Goal: Complete application form

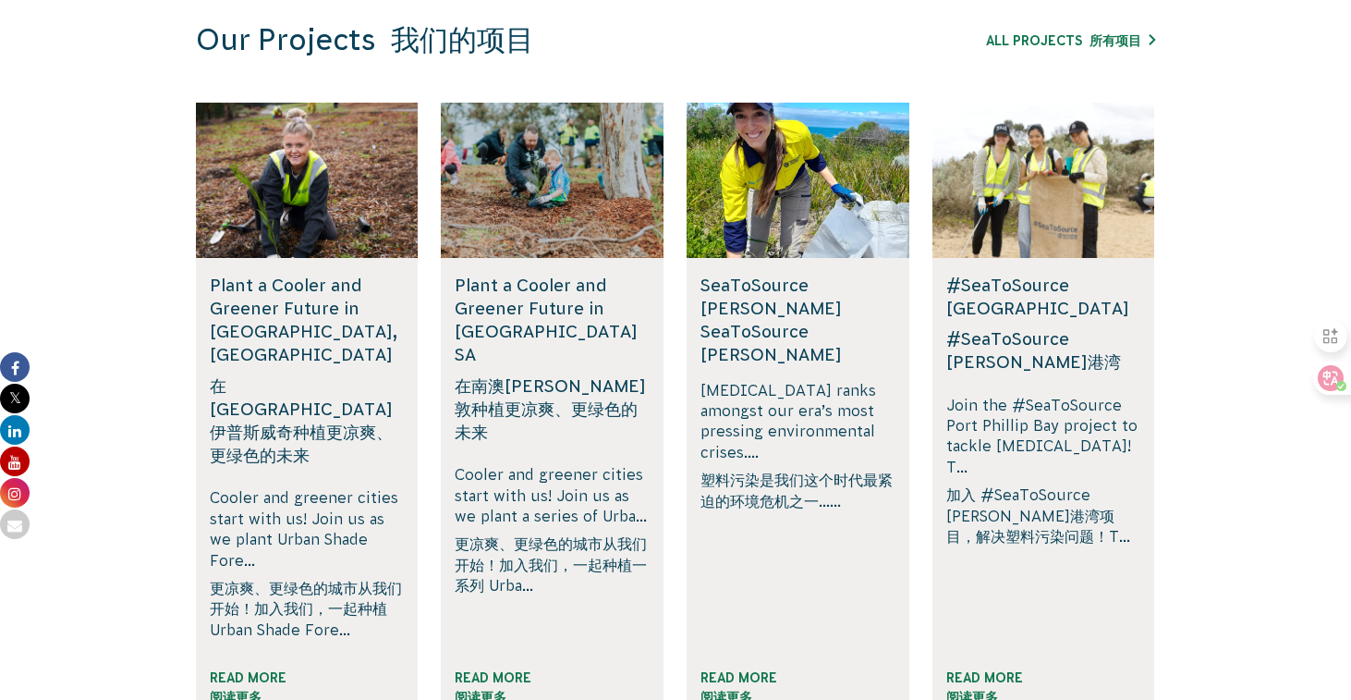
scroll to position [1746, 0]
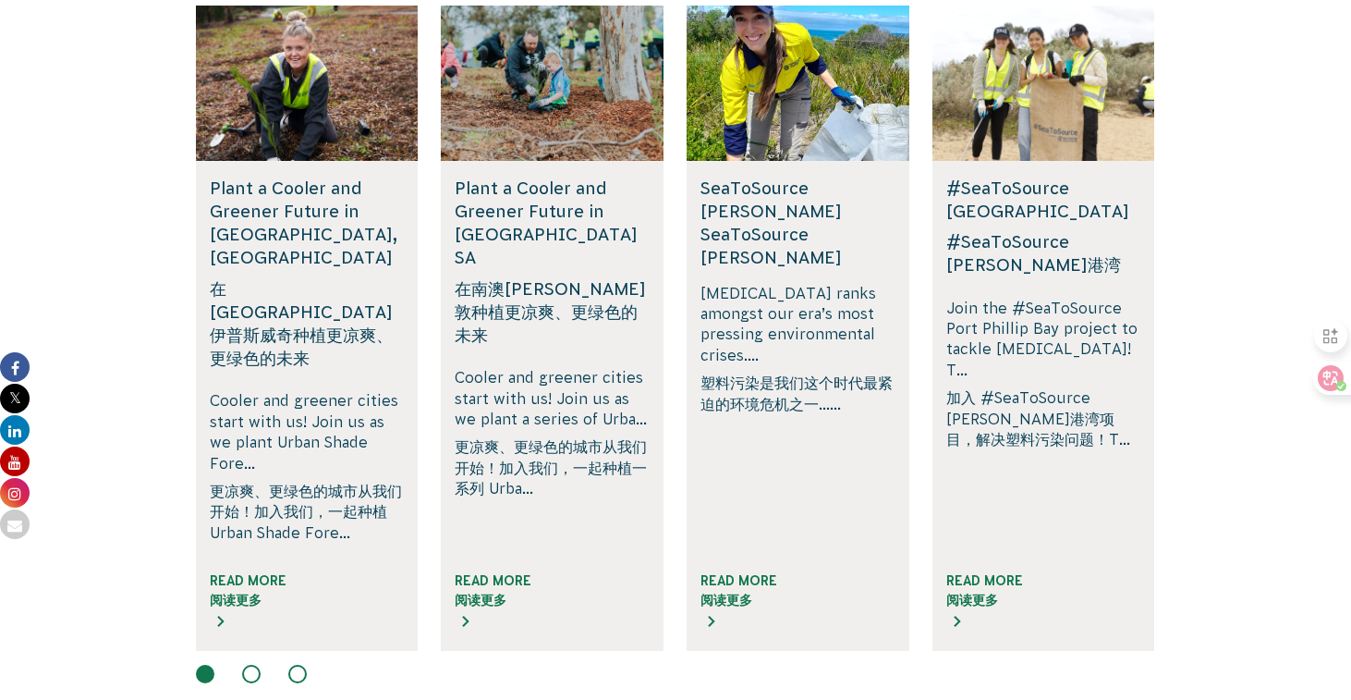
click at [246, 665] on button at bounding box center [251, 674] width 18 height 18
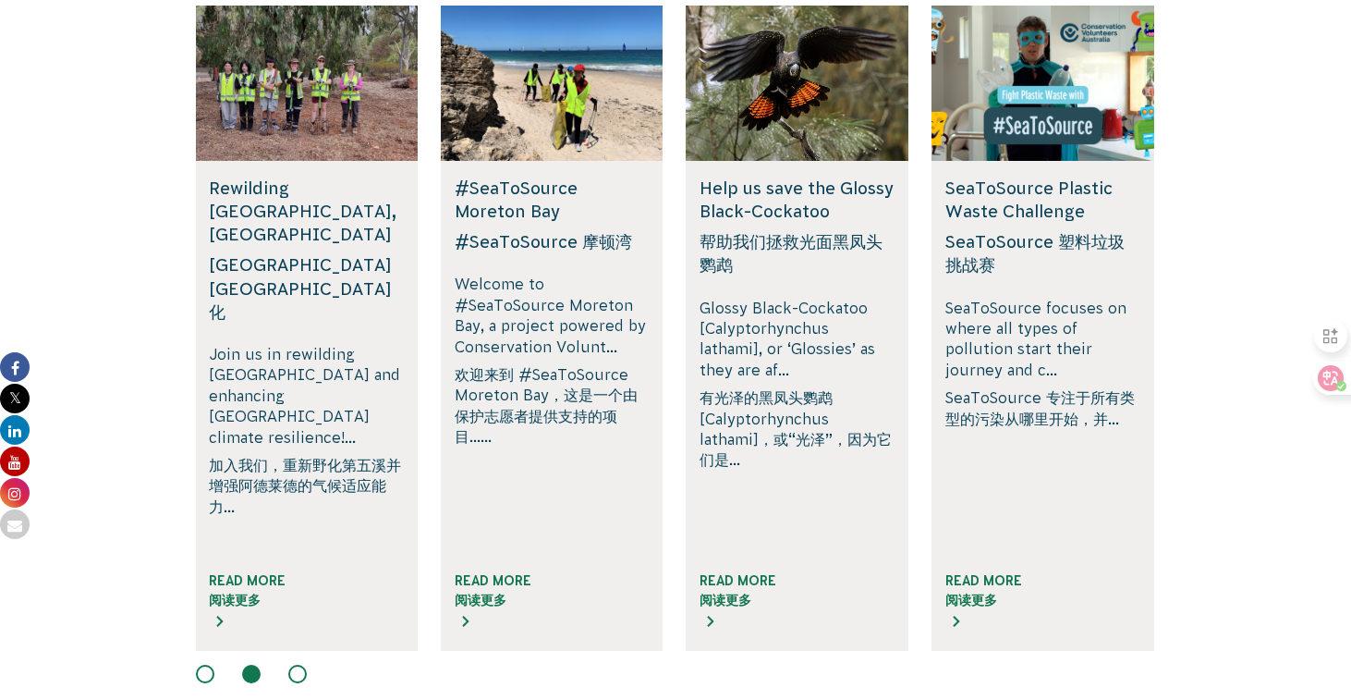
click at [287, 665] on div at bounding box center [675, 676] width 959 height 22
click at [294, 665] on button at bounding box center [297, 674] width 18 height 18
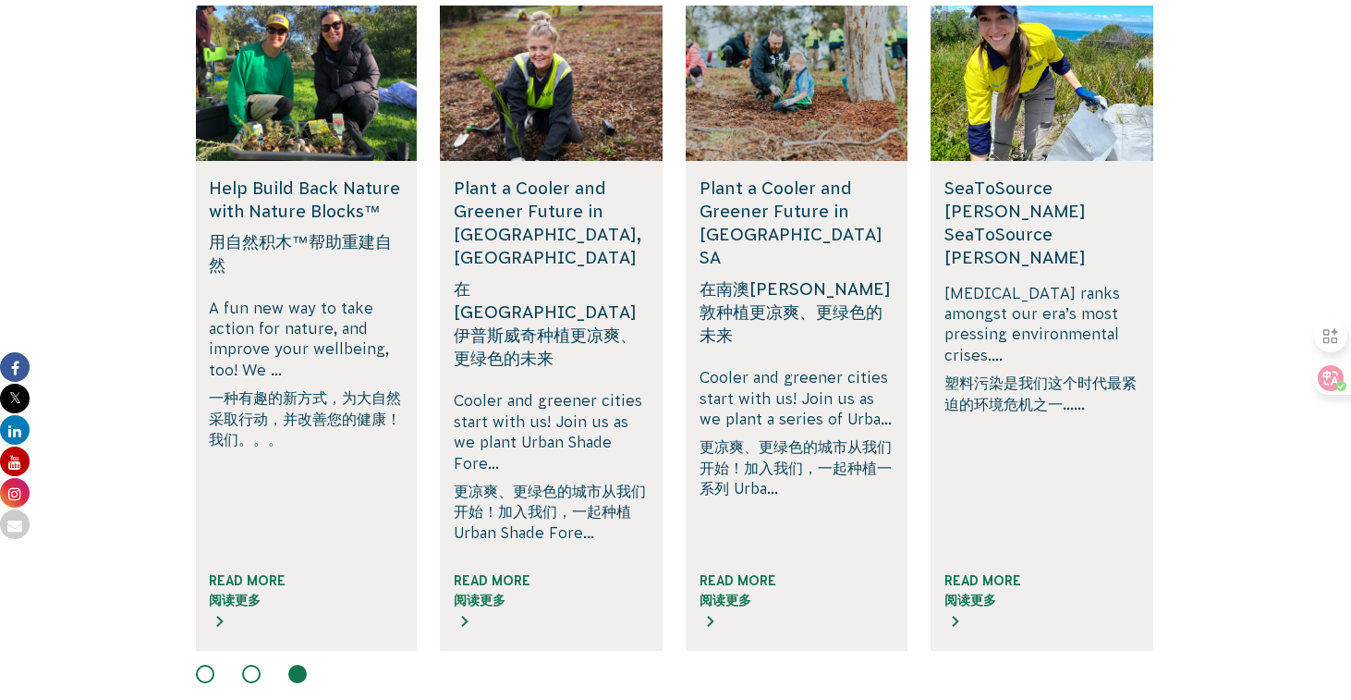
click at [516, 277] on font "在[GEOGRAPHIC_DATA]伊普斯威奇种植更凉爽、更绿色的未来" at bounding box center [551, 323] width 195 height 93
click at [478, 592] on font "阅读更多" at bounding box center [480, 599] width 52 height 15
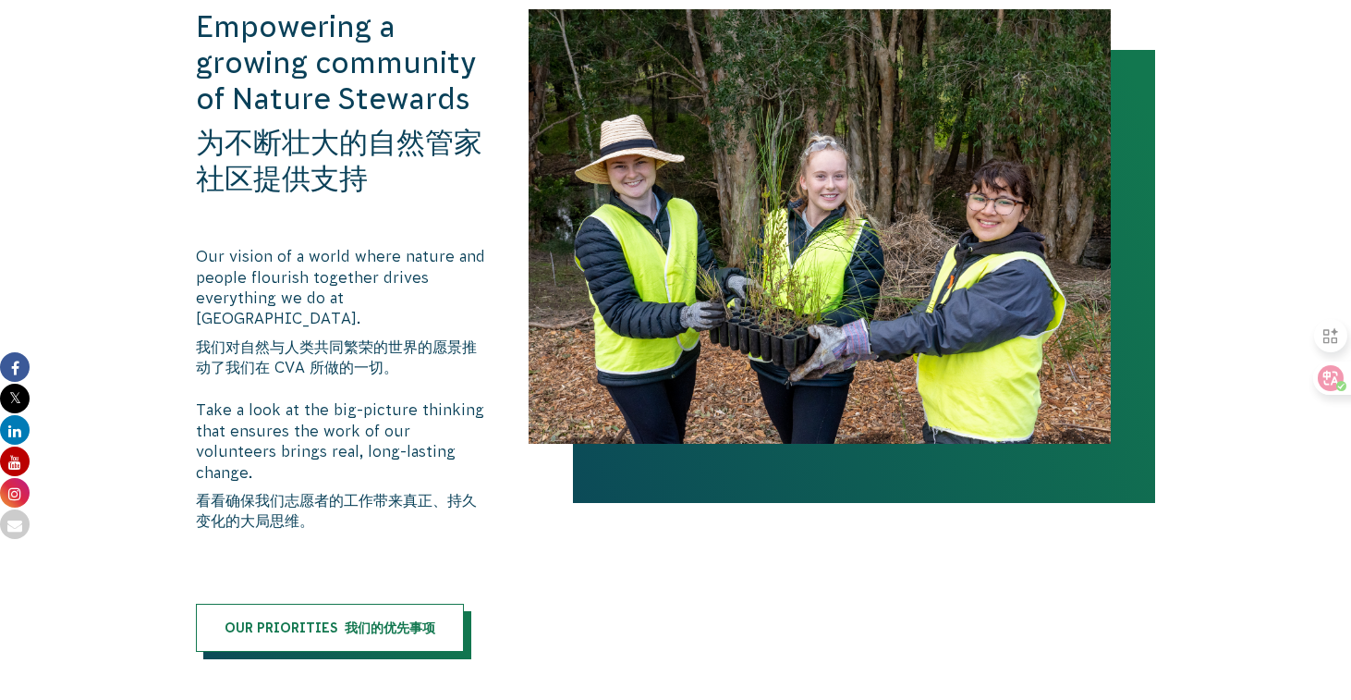
scroll to position [2680, 0]
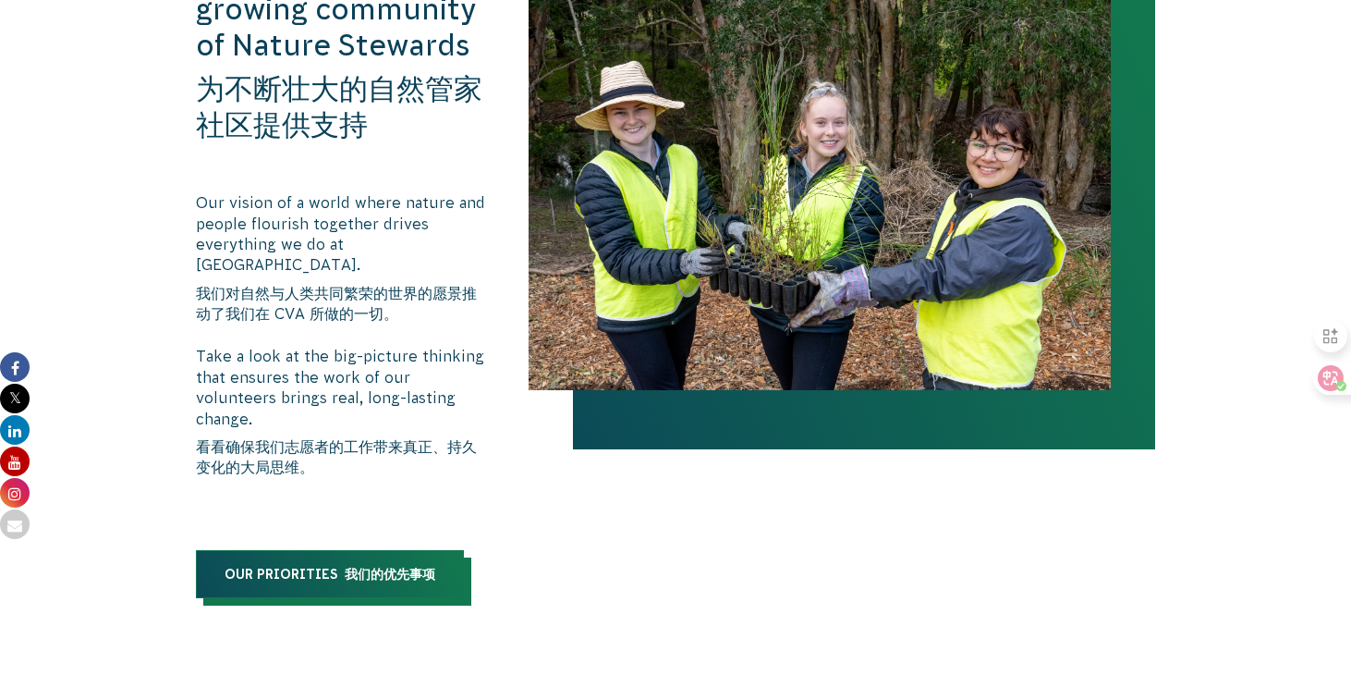
click at [397, 567] on font "我们的优先事项" at bounding box center [390, 574] width 91 height 15
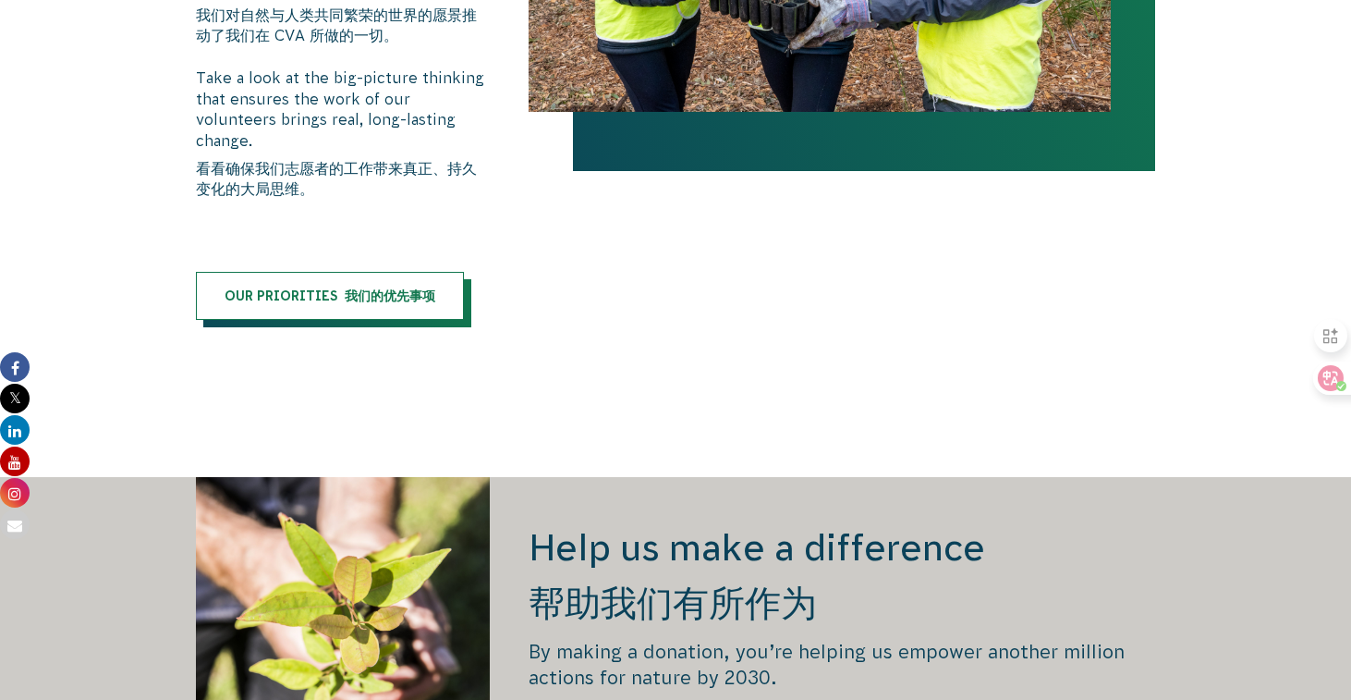
scroll to position [3432, 0]
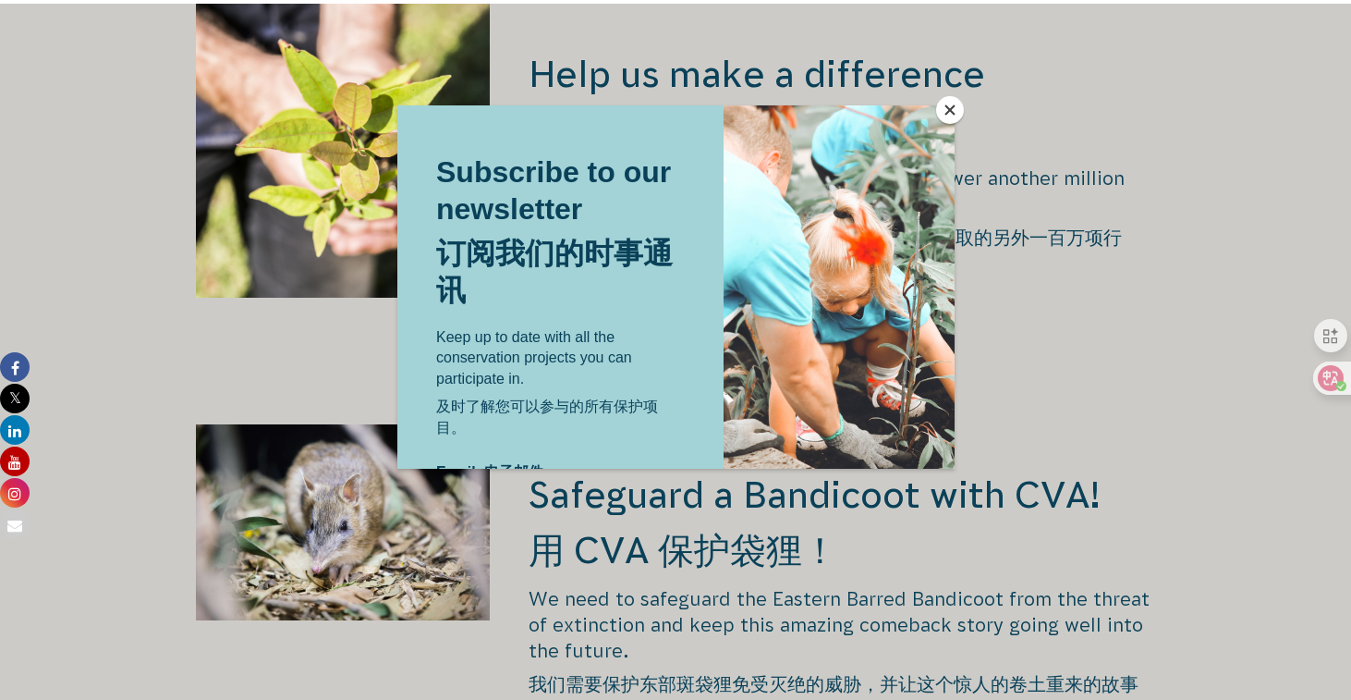
click at [957, 100] on button "Close" at bounding box center [950, 110] width 28 height 28
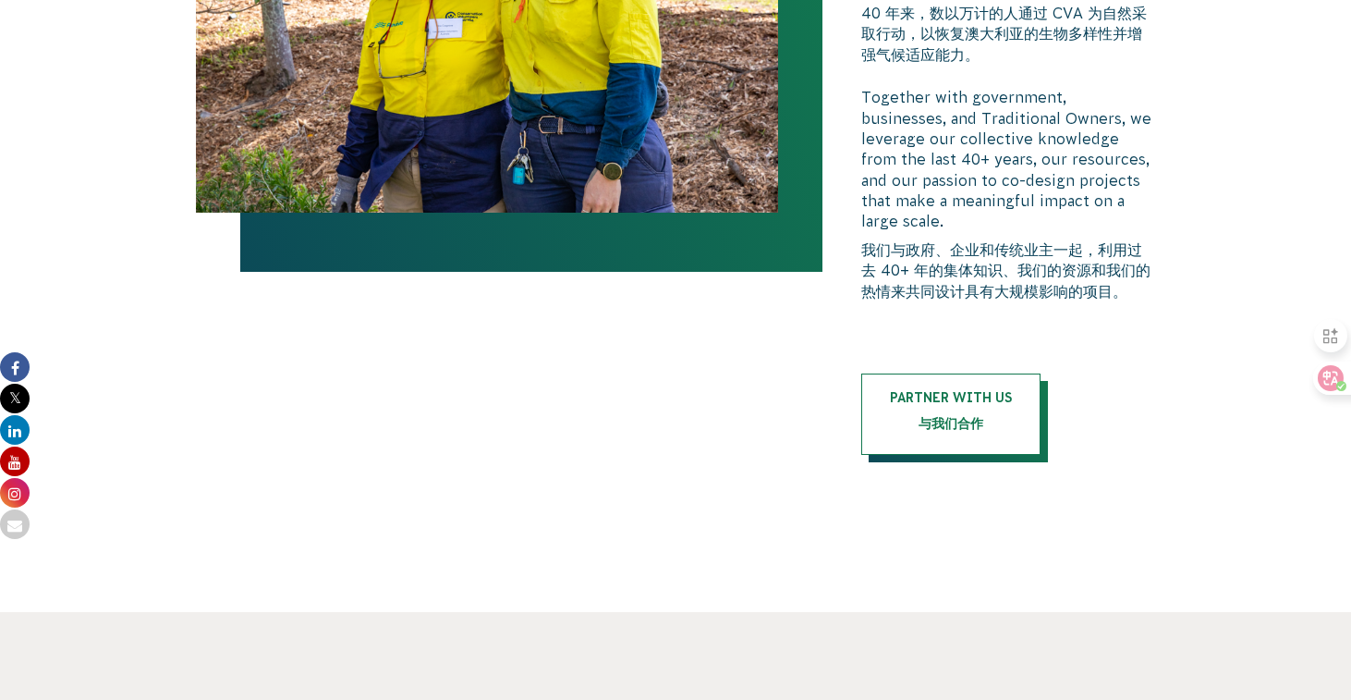
scroll to position [5620, 0]
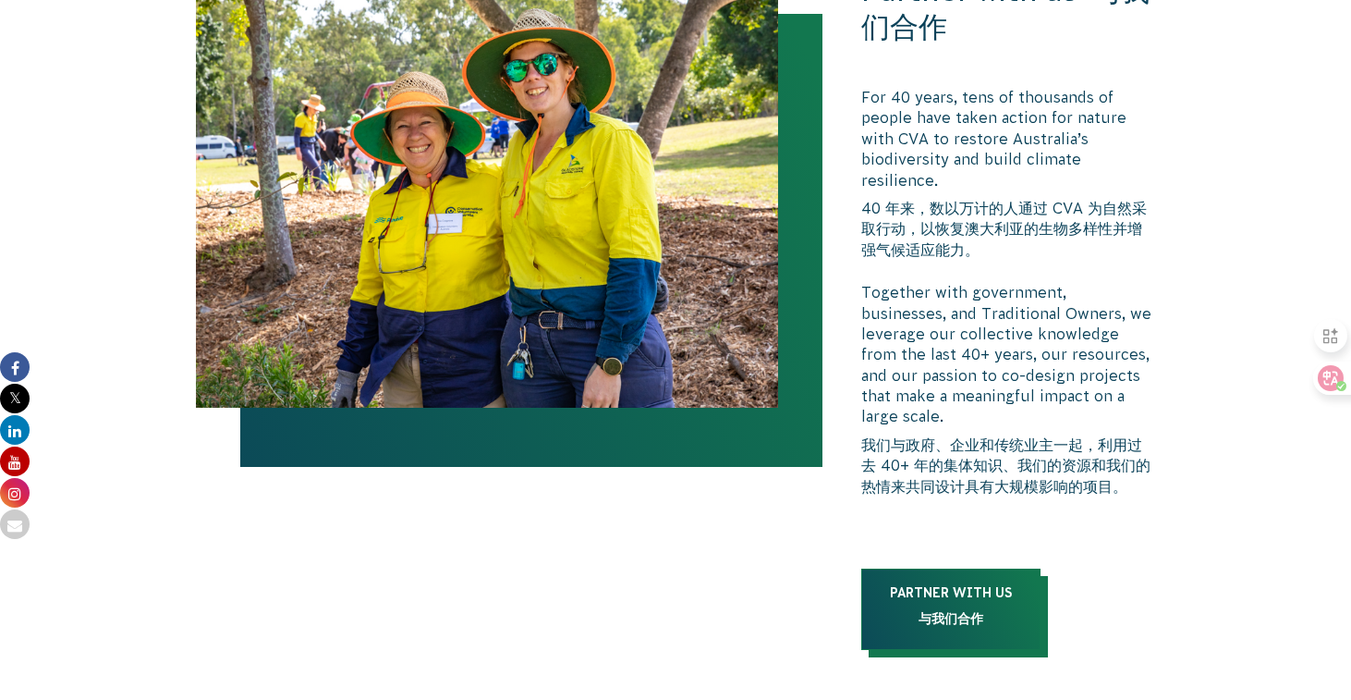
click at [916, 568] on link "Partner with us 与我们合作" at bounding box center [950, 608] width 179 height 81
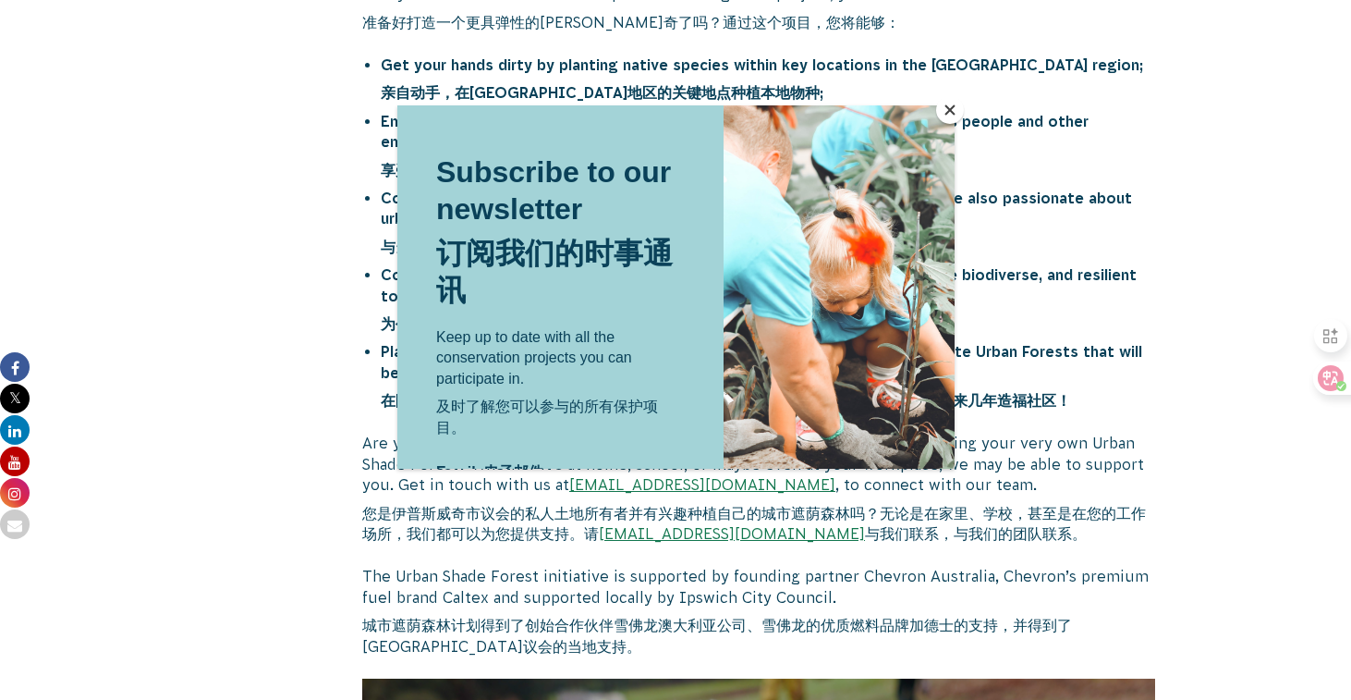
scroll to position [1418, 0]
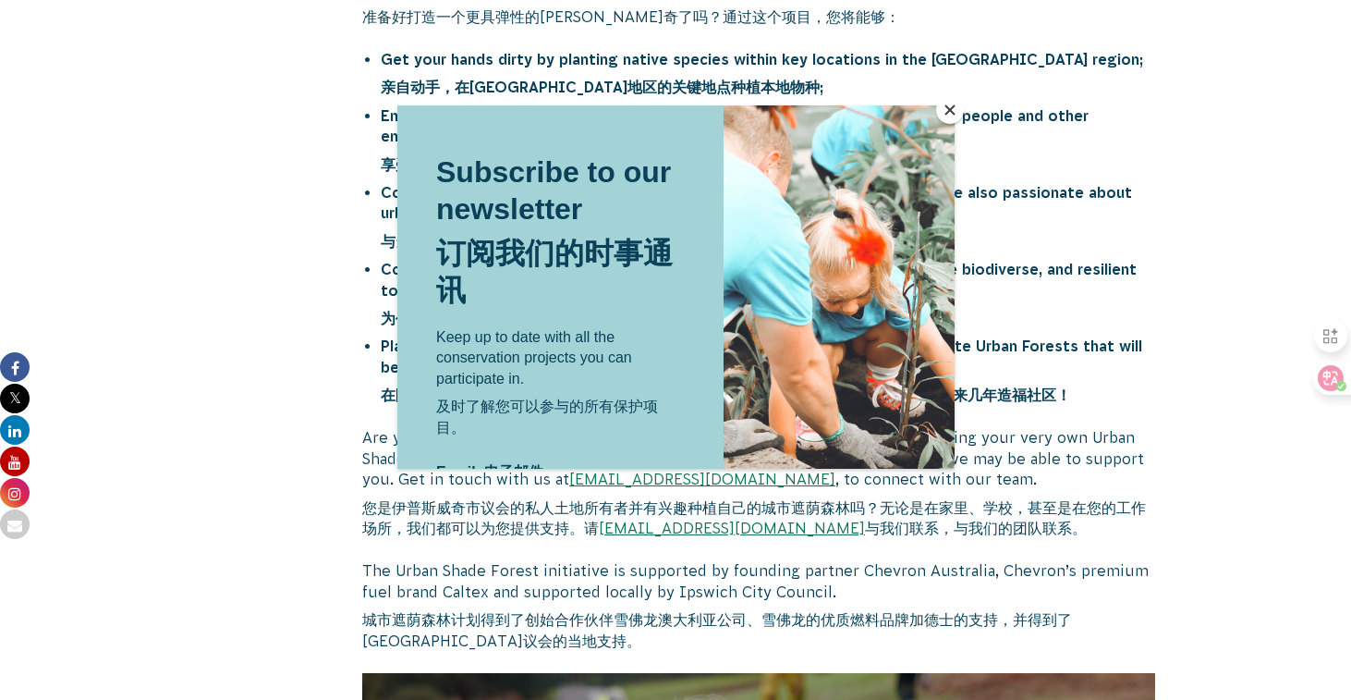
click at [953, 109] on button "Close" at bounding box center [950, 110] width 28 height 28
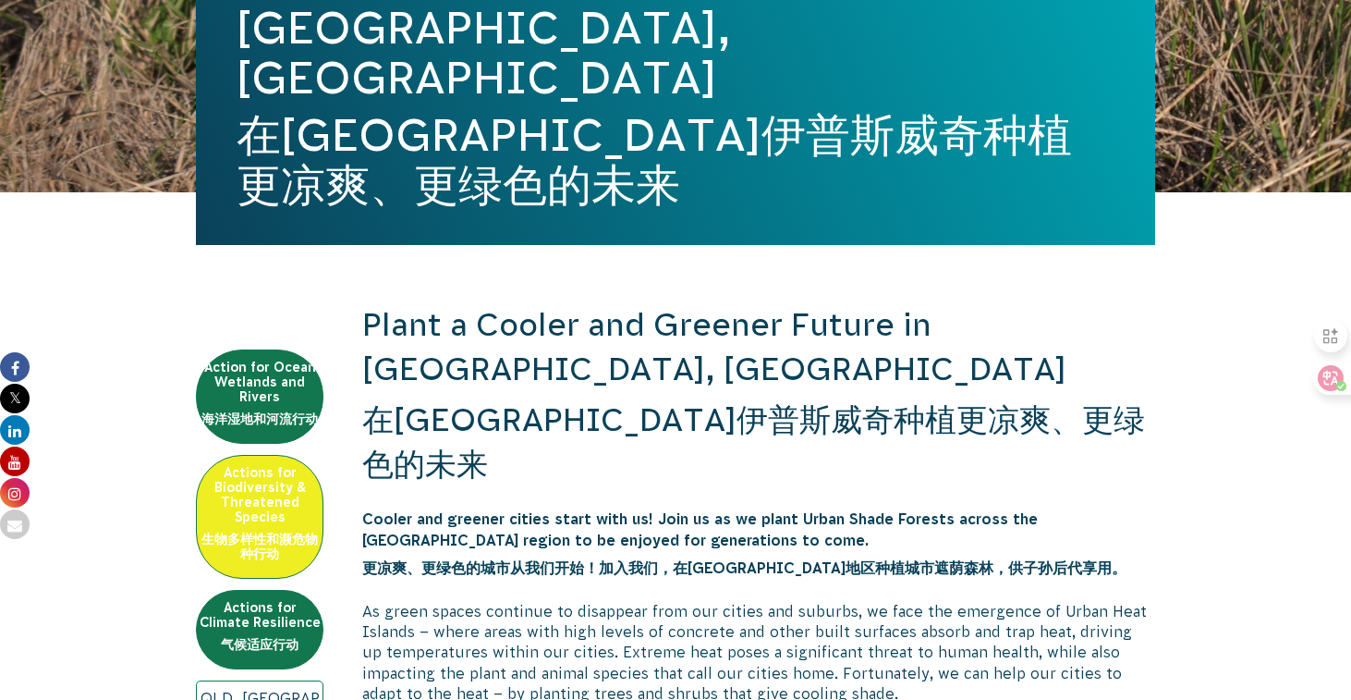
scroll to position [460, 0]
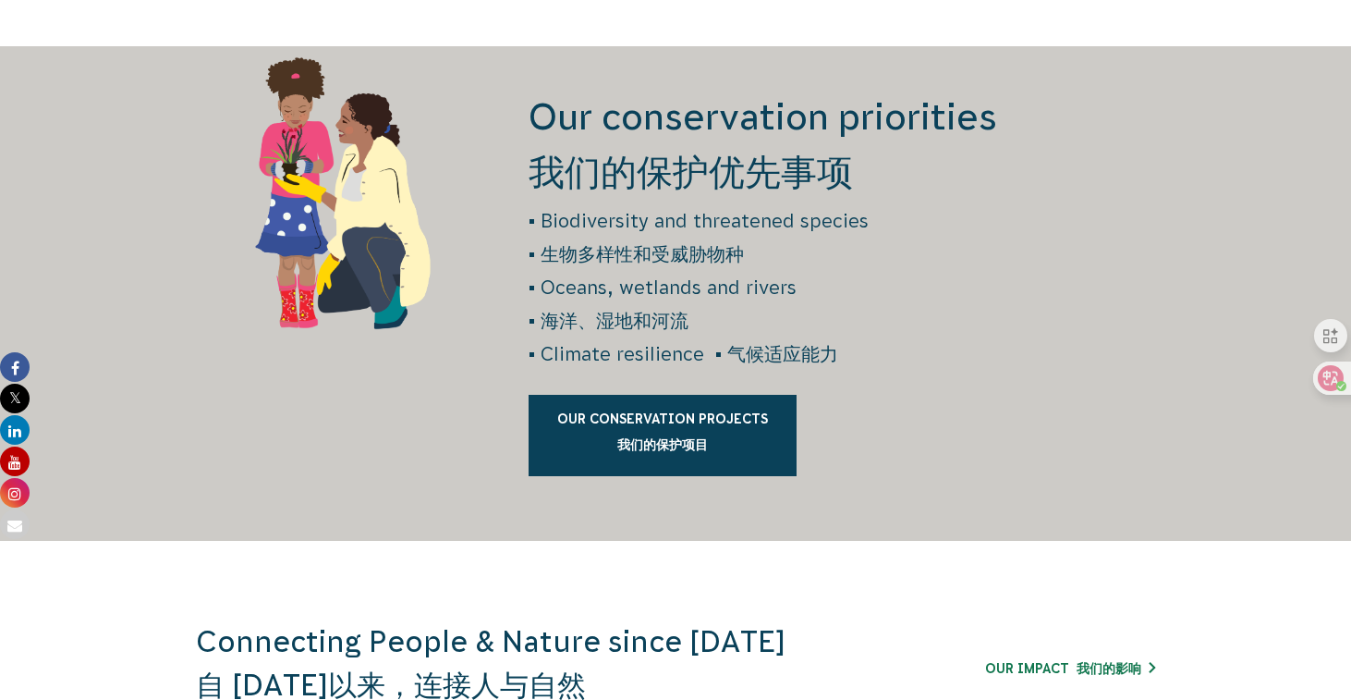
scroll to position [2847, 0]
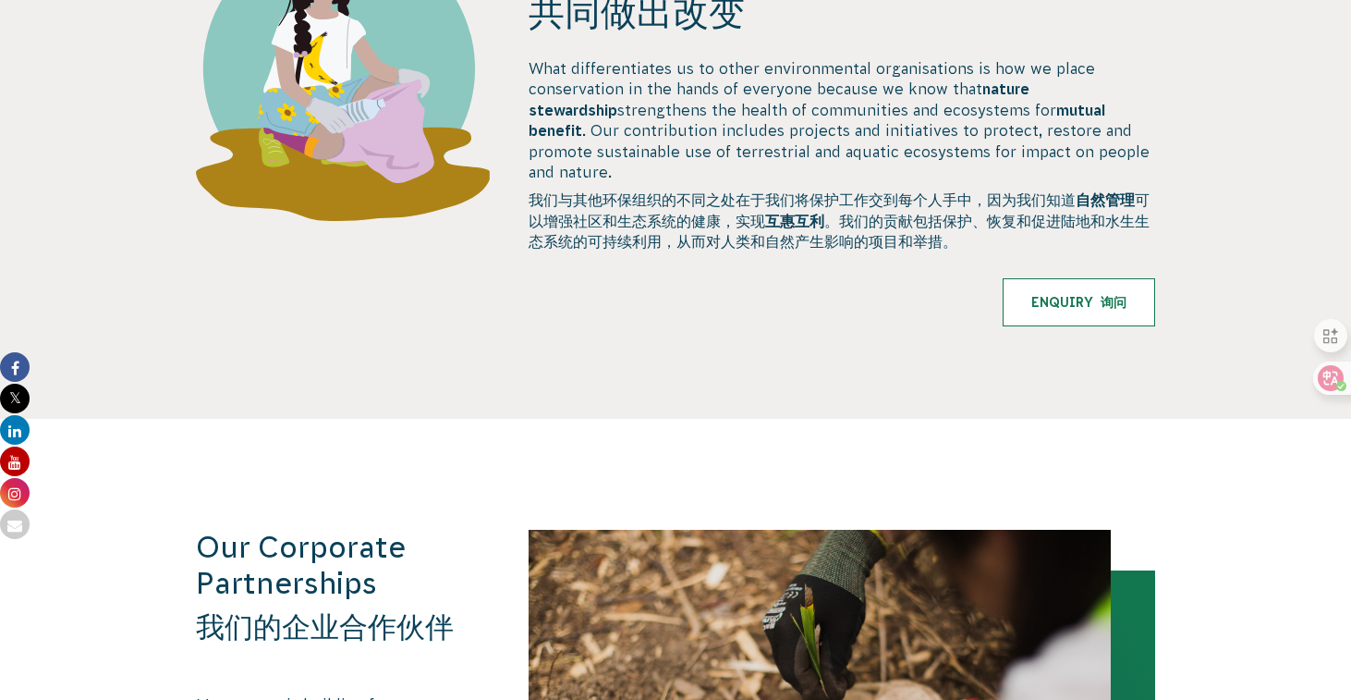
scroll to position [867, 0]
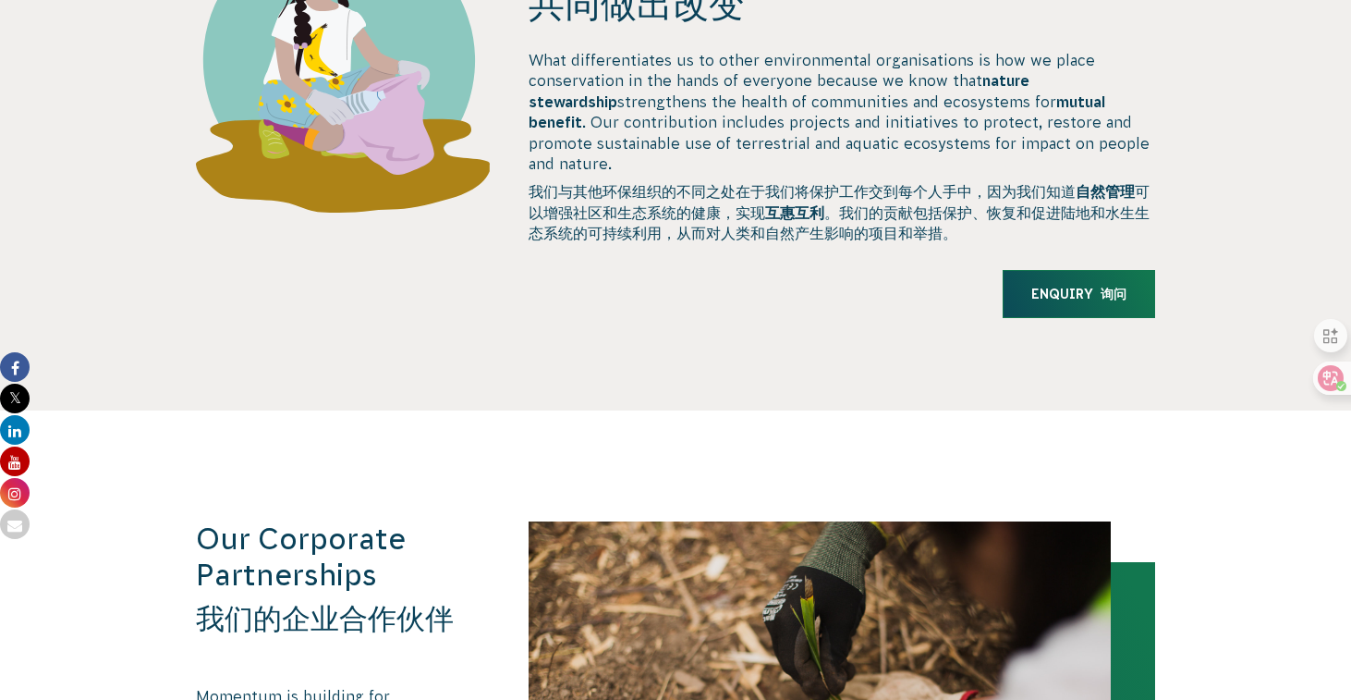
click at [1074, 282] on link "Enquiry 询问" at bounding box center [1079, 294] width 153 height 48
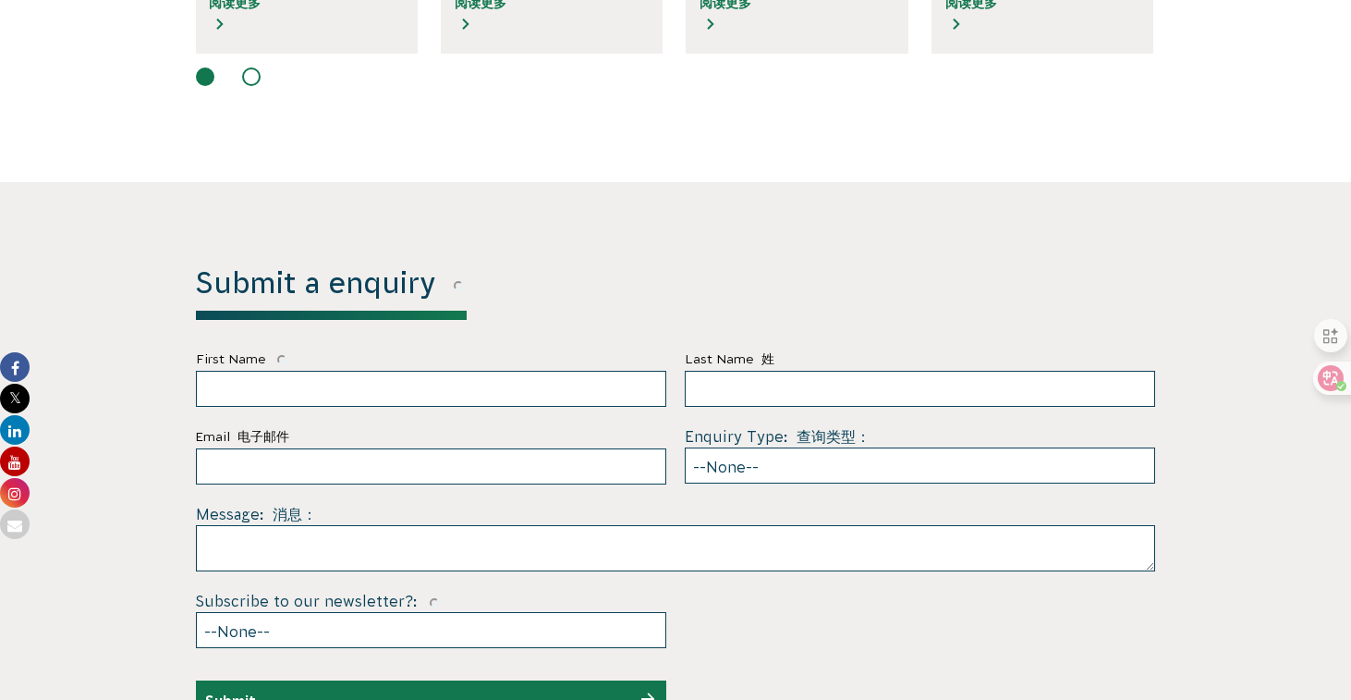
scroll to position [6627, 0]
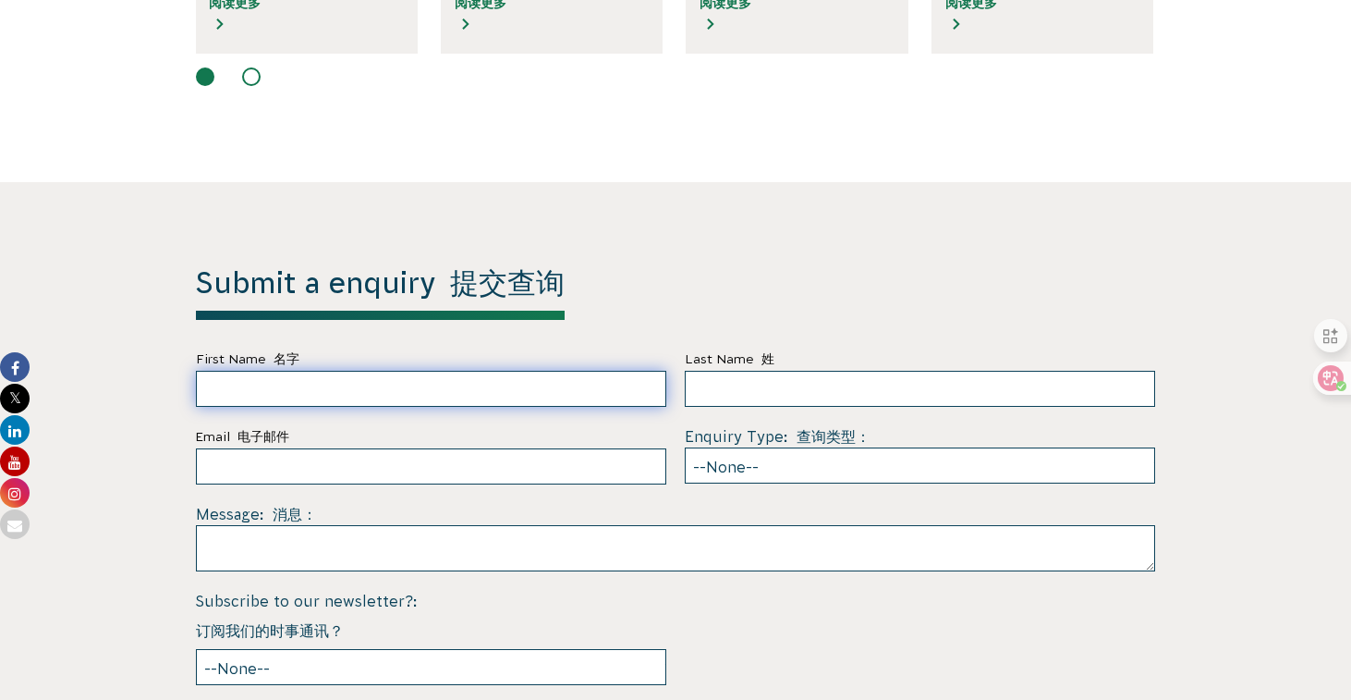
click at [526, 371] on input "First Name 名字" at bounding box center [431, 389] width 470 height 36
type input "JINRAN"
type input "ZHANG"
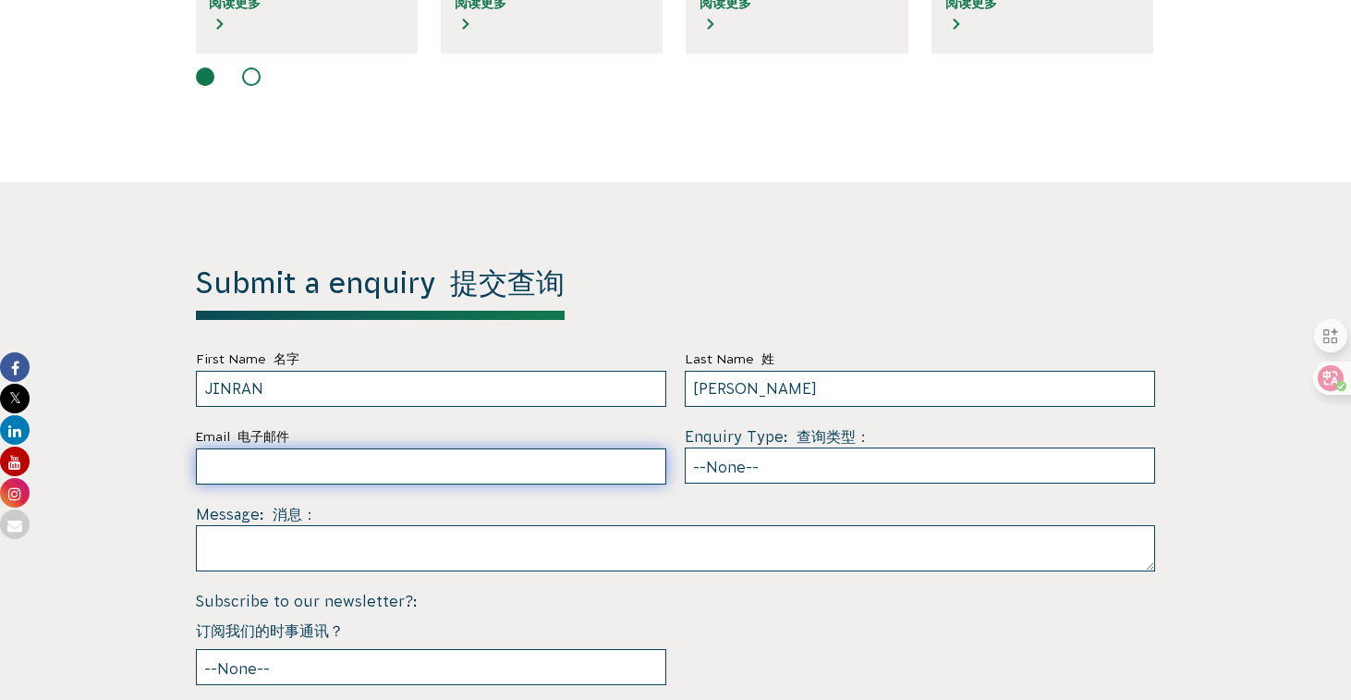
click at [368, 448] on input "Email 电子邮件" at bounding box center [431, 466] width 470 height 36
type input "15617752797@163.com"
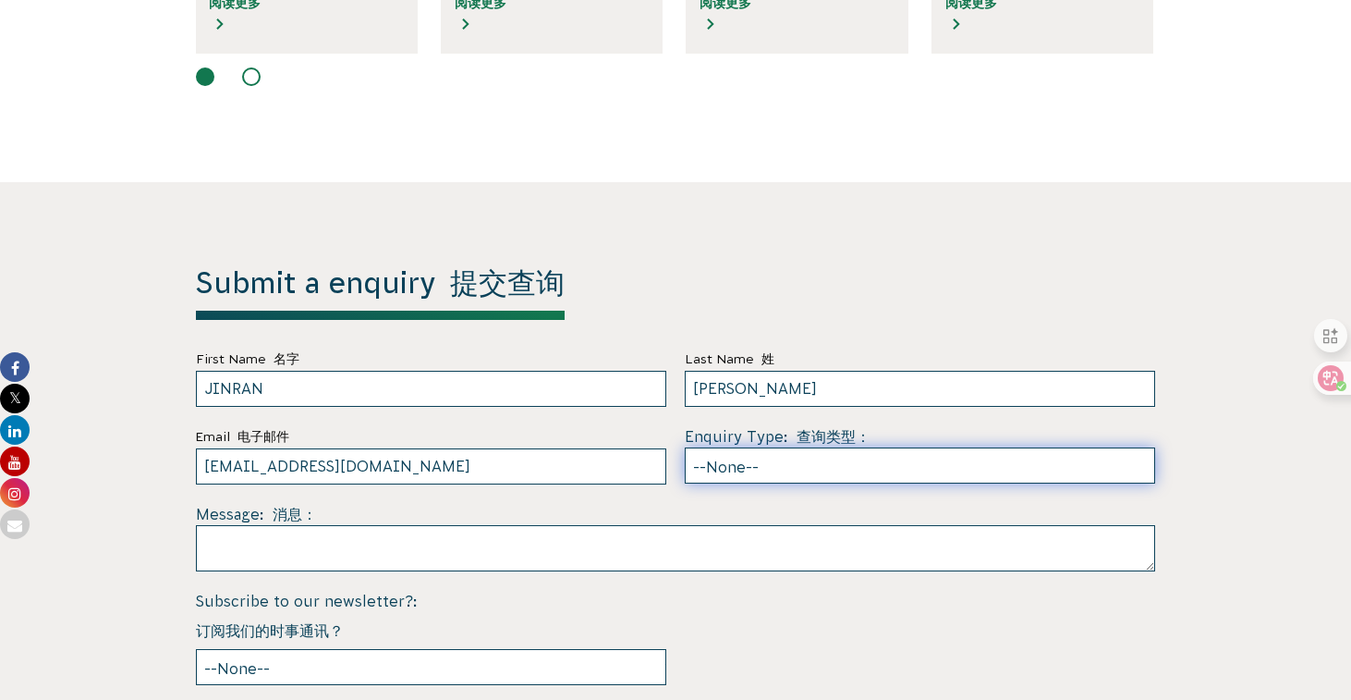
click at [769, 447] on select "--None-- Partnering on conservation and community projects Financial sponsorshi…" at bounding box center [920, 465] width 470 height 36
click at [685, 447] on select "--None-- Partnering on conservation and community projects Financial sponsorshi…" at bounding box center [920, 465] width 470 height 36
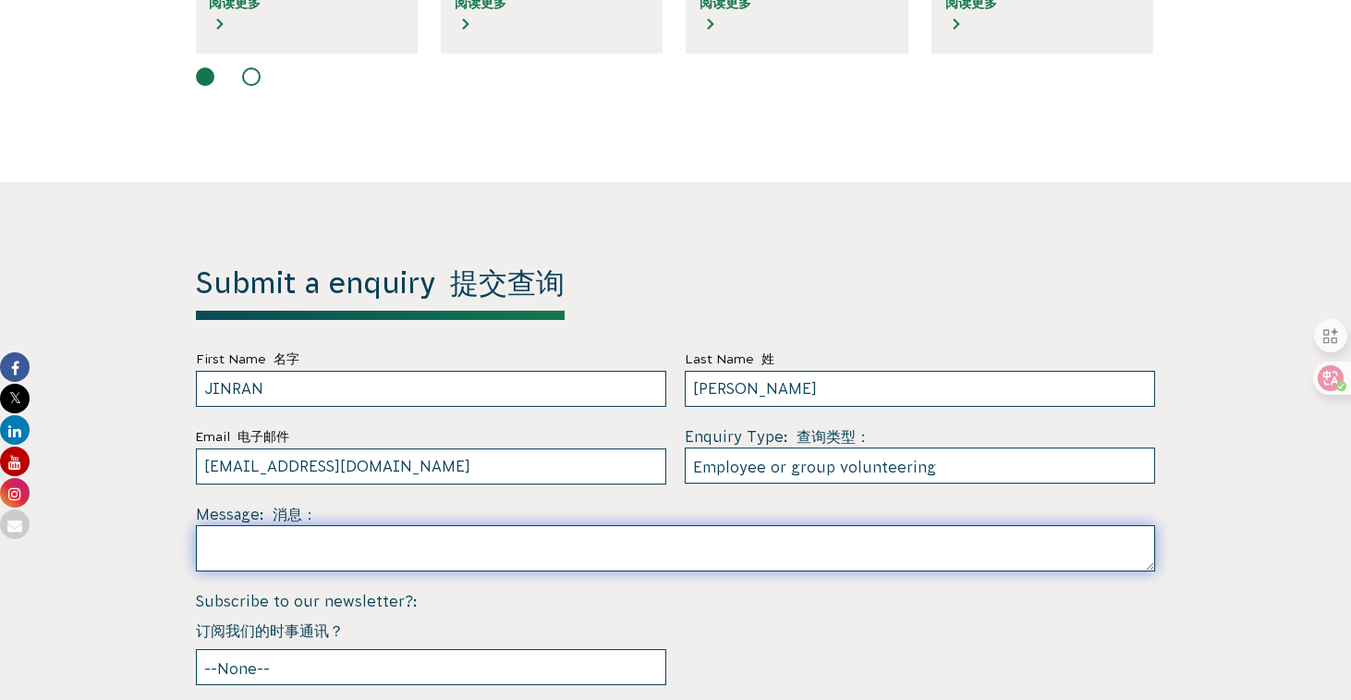
click at [555, 525] on textarea at bounding box center [675, 548] width 959 height 46
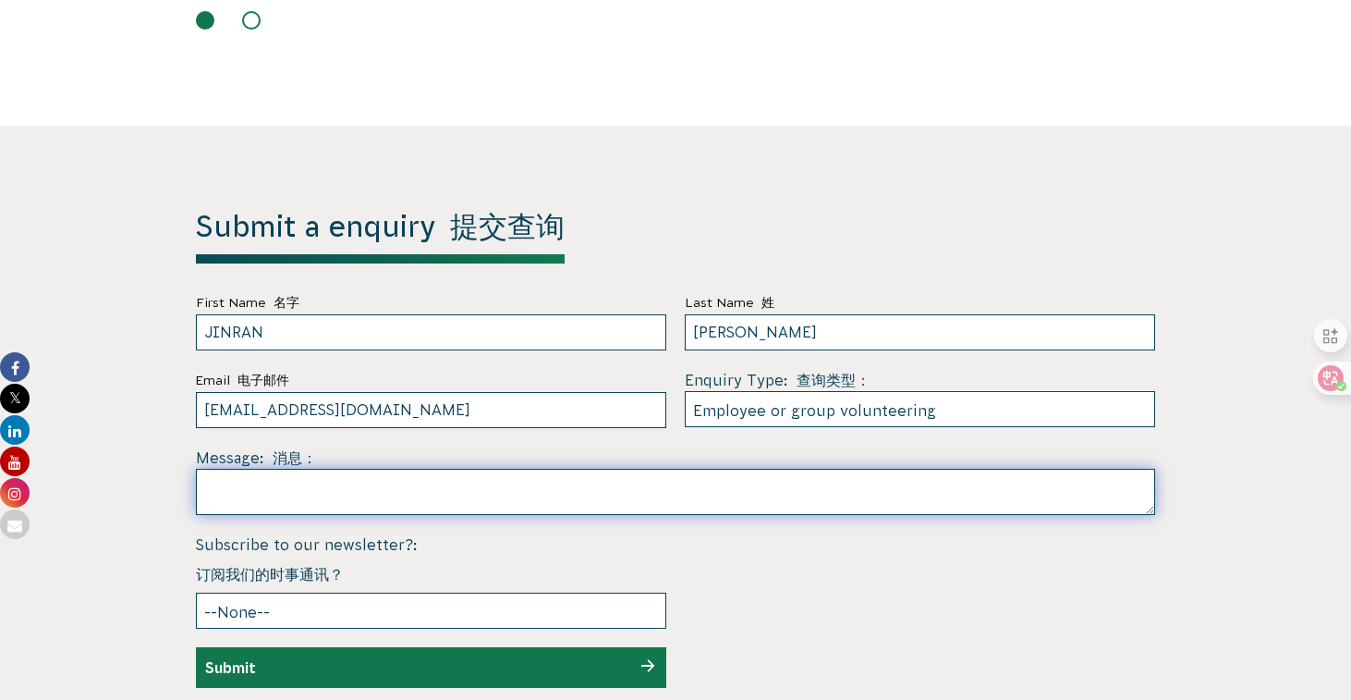
scroll to position [6694, 0]
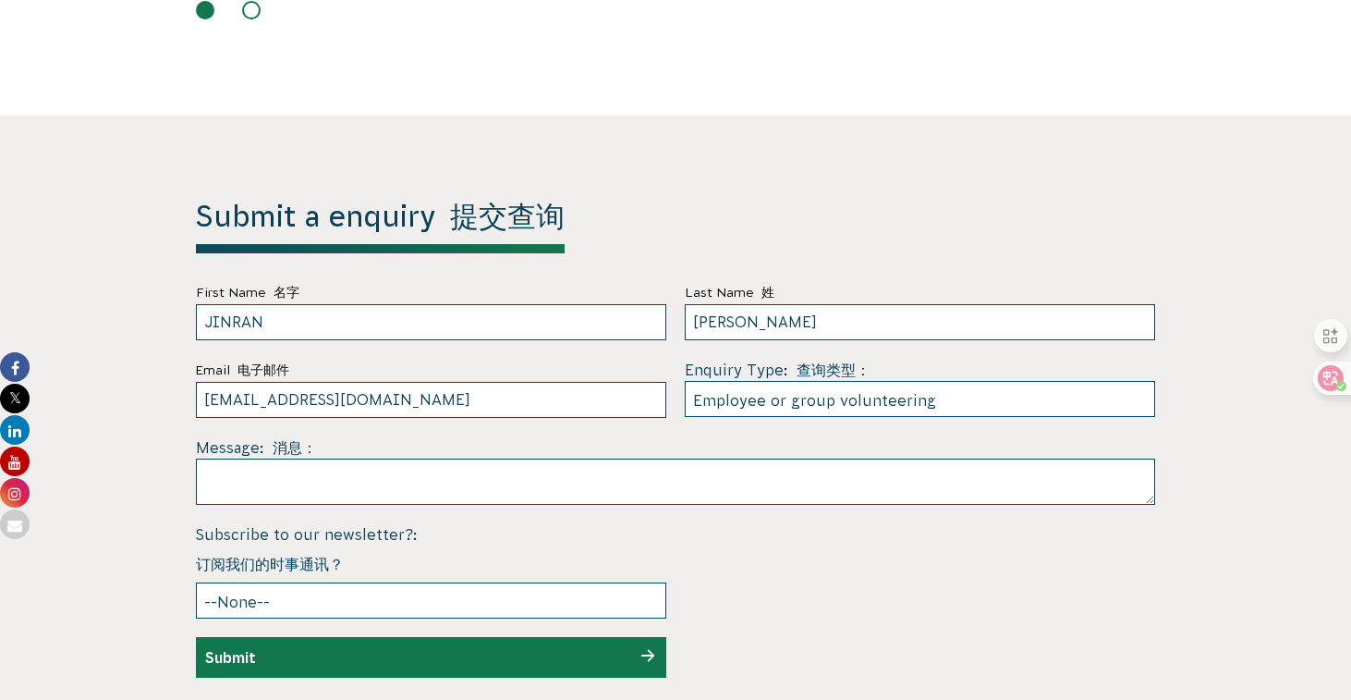
click at [448, 637] on div "Submit" at bounding box center [431, 657] width 470 height 41
click at [477, 637] on div "Submit" at bounding box center [431, 657] width 470 height 41
click at [510, 637] on div "Submit" at bounding box center [431, 657] width 470 height 41
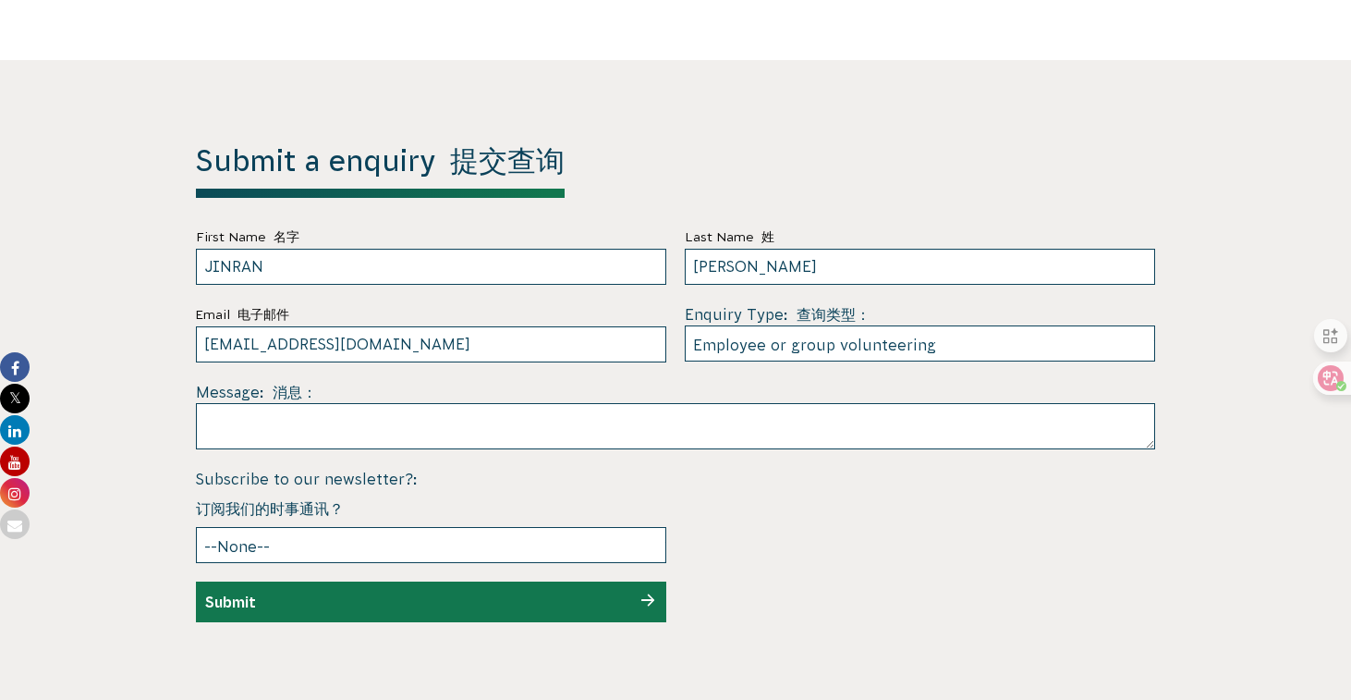
scroll to position [6758, 0]
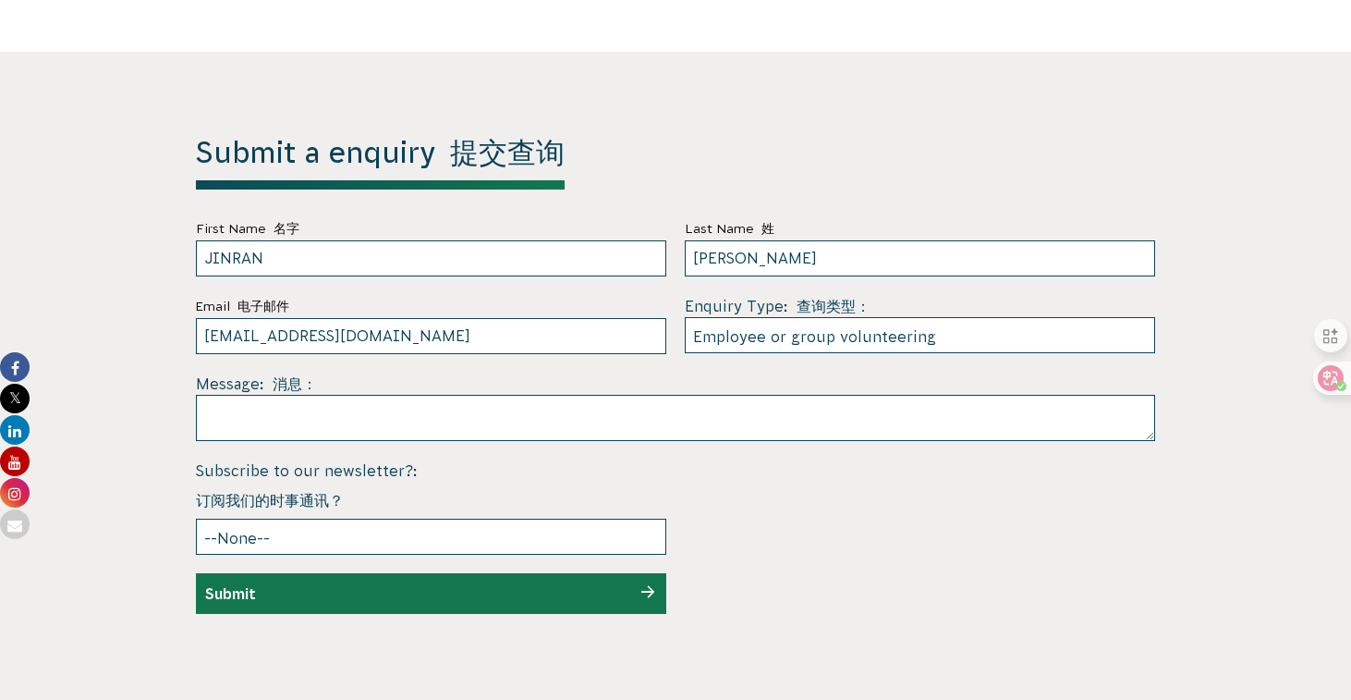
click at [646, 573] on div "Submit" at bounding box center [431, 593] width 470 height 41
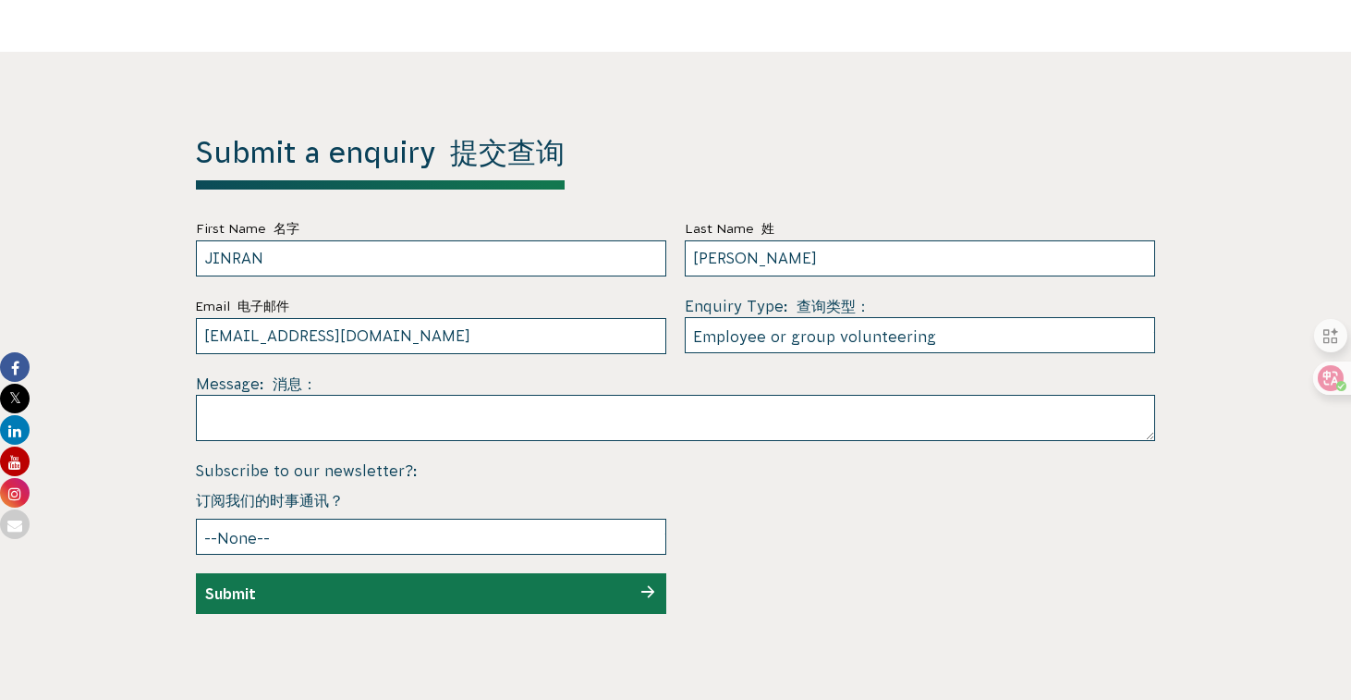
click at [646, 573] on div "Submit" at bounding box center [431, 593] width 470 height 41
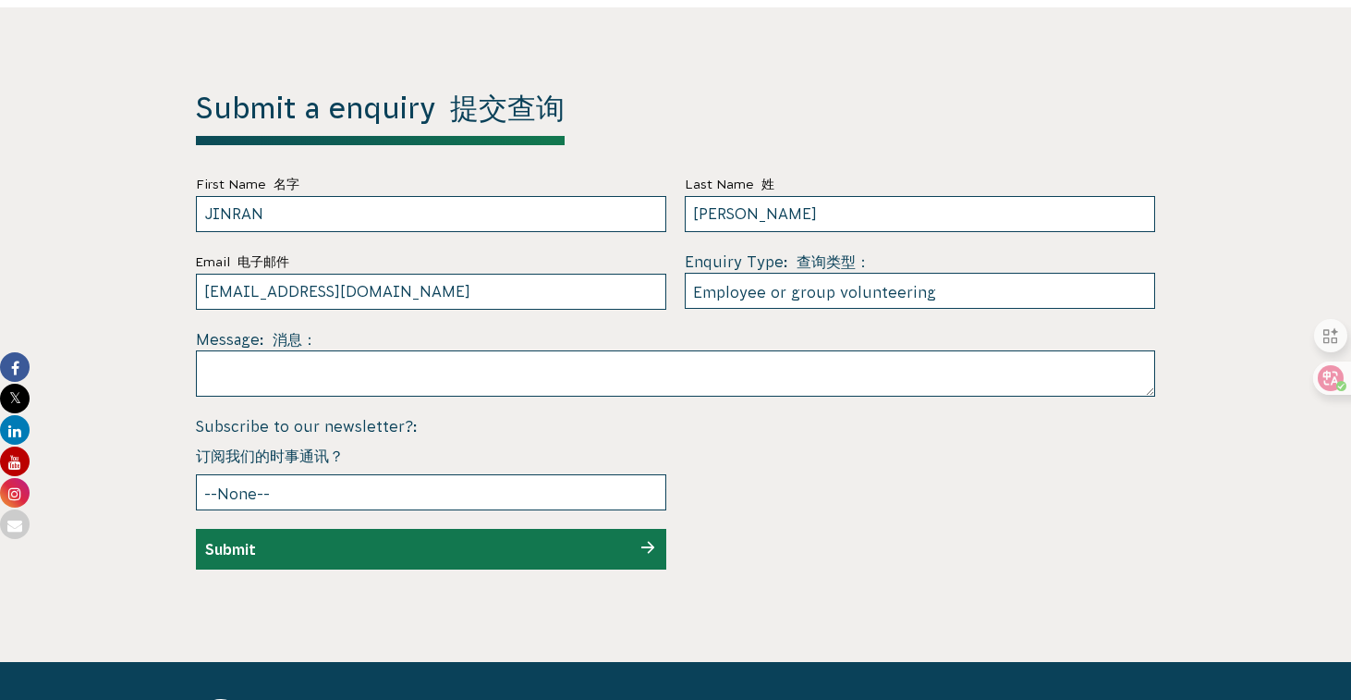
scroll to position [6748, 0]
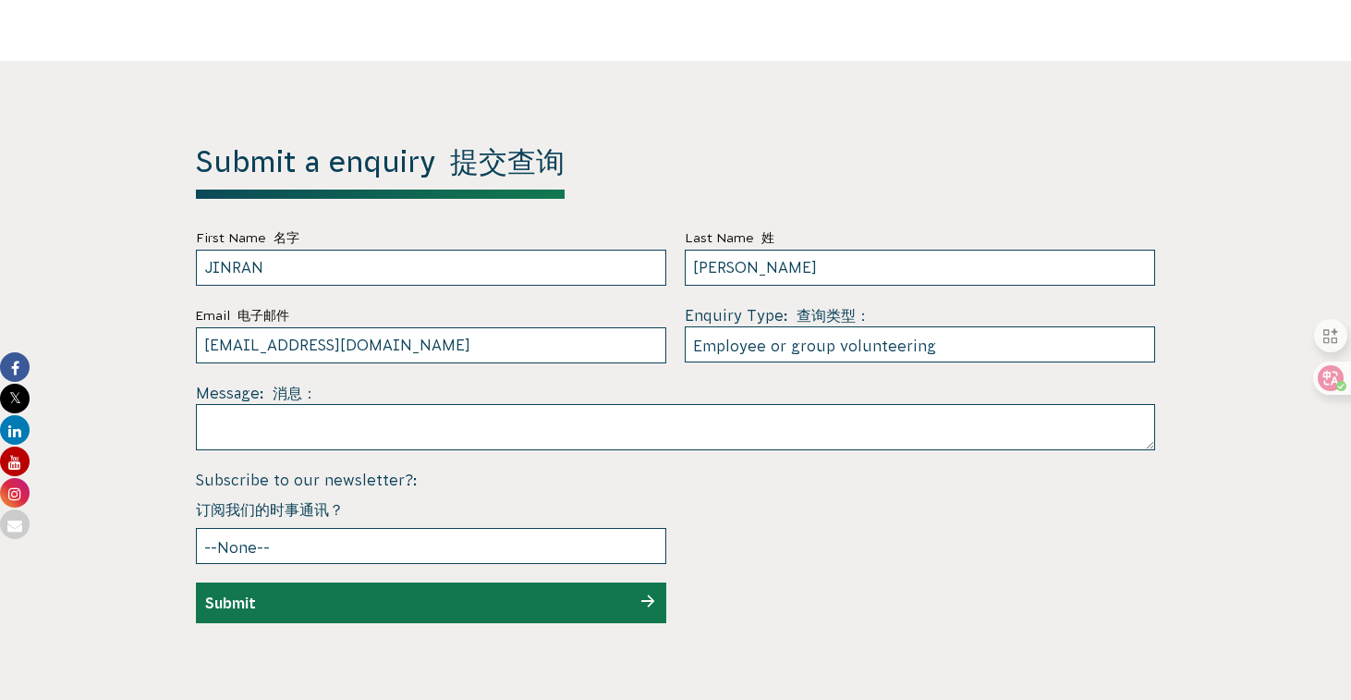
click at [423, 582] on div "Submit" at bounding box center [431, 602] width 470 height 41
click at [348, 582] on div "Submit" at bounding box center [431, 602] width 470 height 41
click at [283, 582] on div "Submit" at bounding box center [431, 602] width 470 height 41
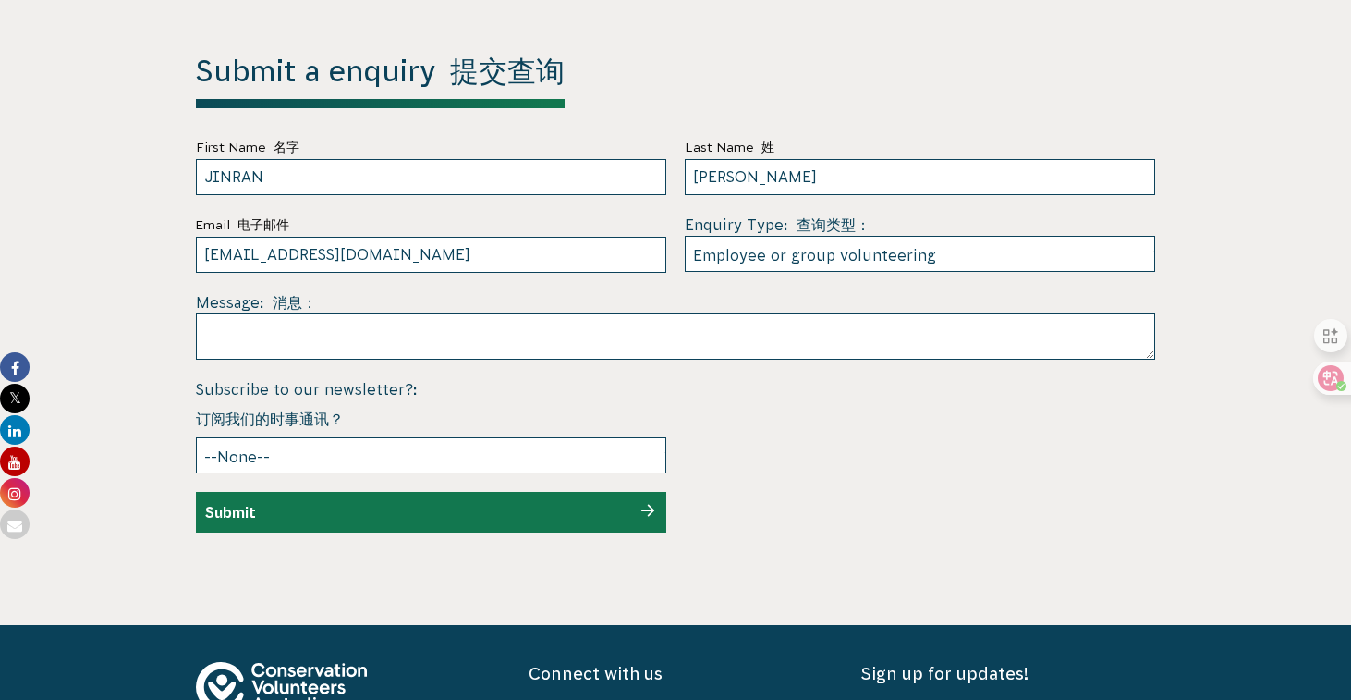
scroll to position [6801, 0]
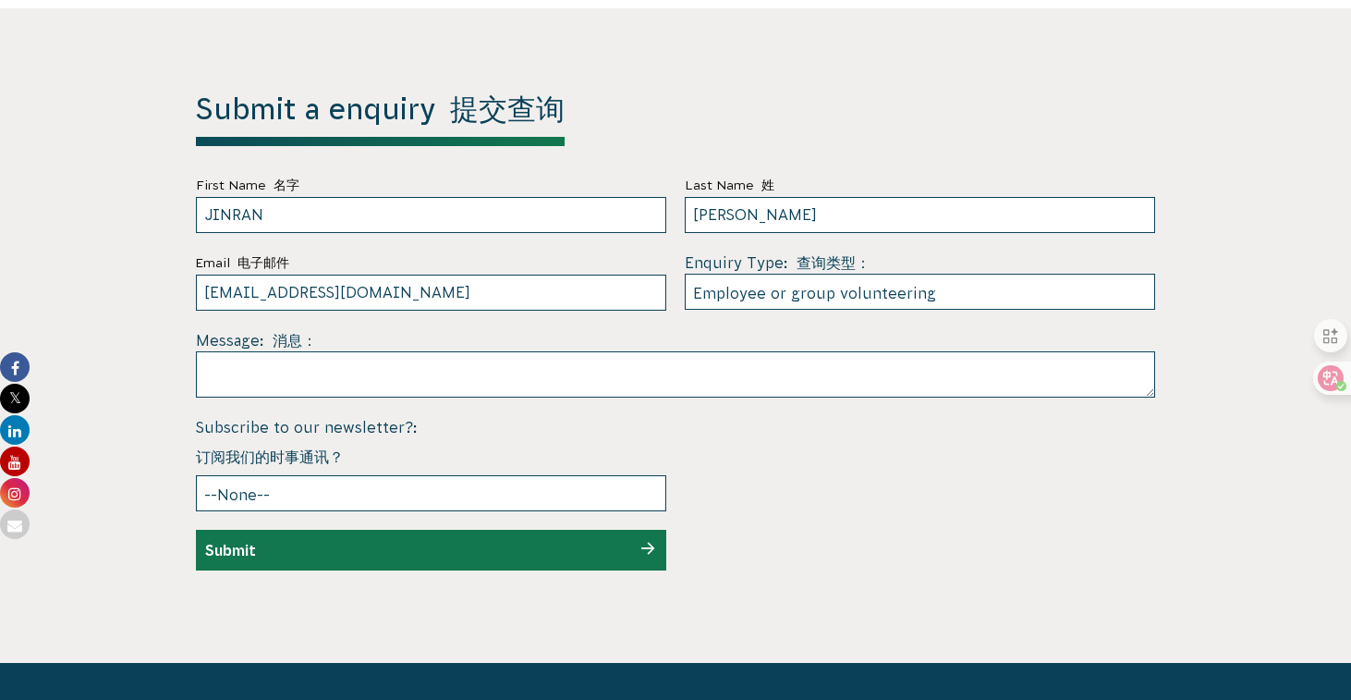
click at [607, 530] on div "Submit" at bounding box center [431, 550] width 470 height 41
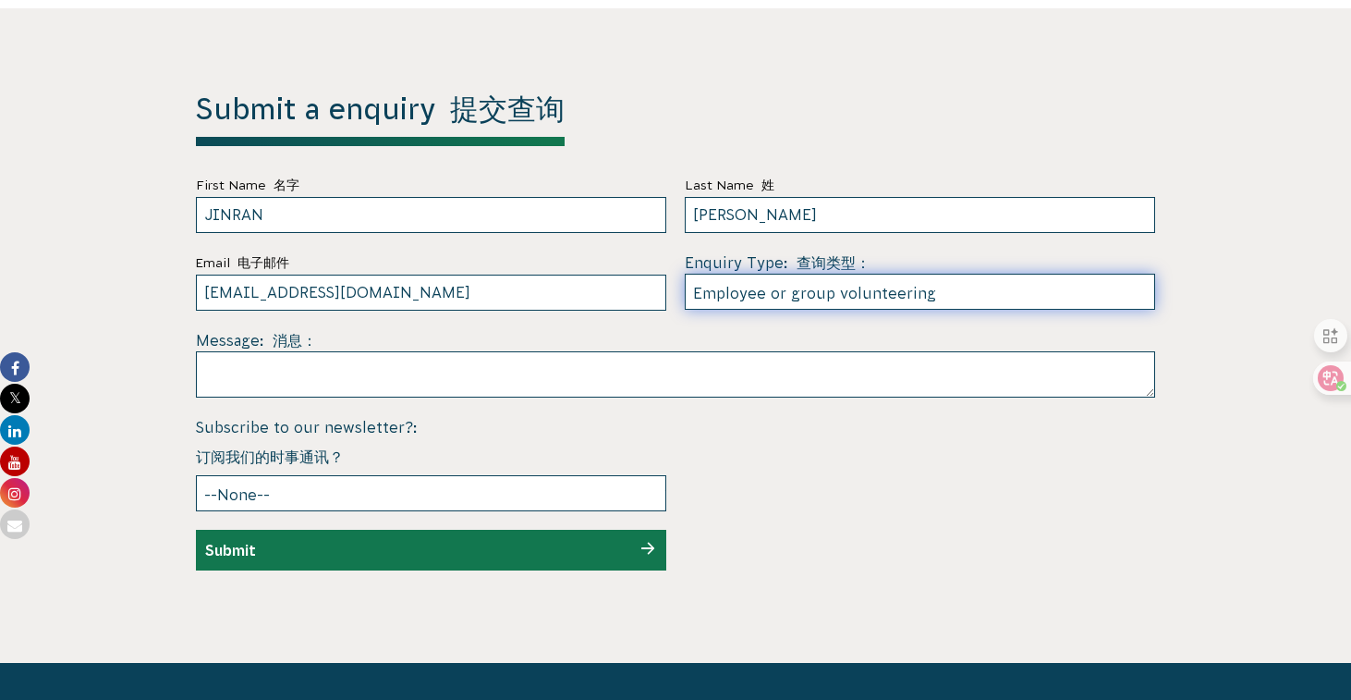
click at [863, 274] on select "--None-- Partnering on conservation and community projects Financial sponsorshi…" at bounding box center [920, 292] width 470 height 36
select select "Partnering on conservation and community projects"
click at [685, 274] on select "--None-- Partnering on conservation and community projects Financial sponsorshi…" at bounding box center [920, 292] width 470 height 36
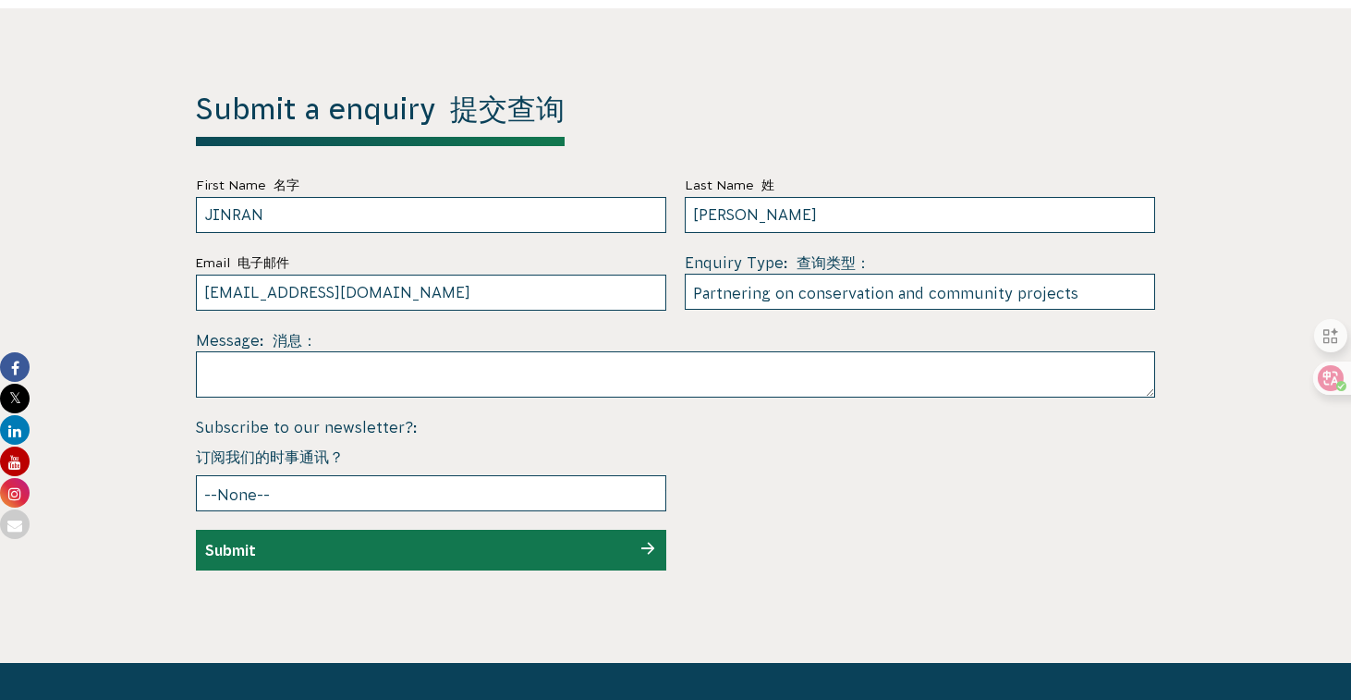
click at [630, 530] on div "Submit" at bounding box center [431, 550] width 470 height 41
click at [636, 530] on div "Submit" at bounding box center [431, 550] width 470 height 41
